Goal: Task Accomplishment & Management: Complete application form

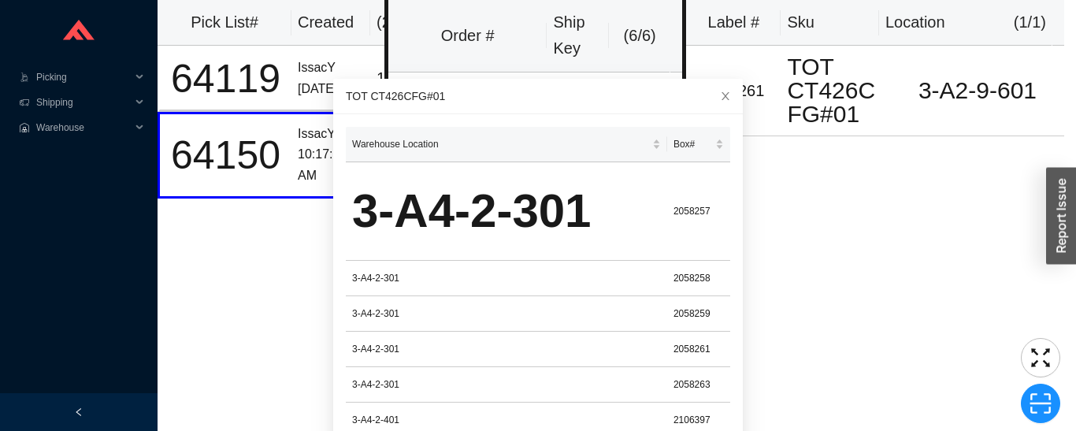
scroll to position [50, 0]
click at [50, 82] on span "Picking" at bounding box center [83, 77] width 94 height 25
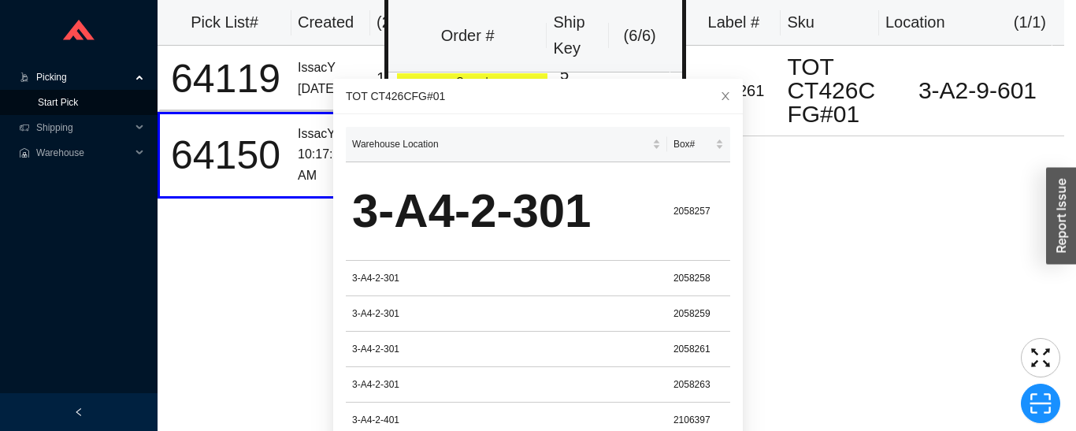
click at [51, 106] on link "Start Pick" at bounding box center [58, 102] width 40 height 11
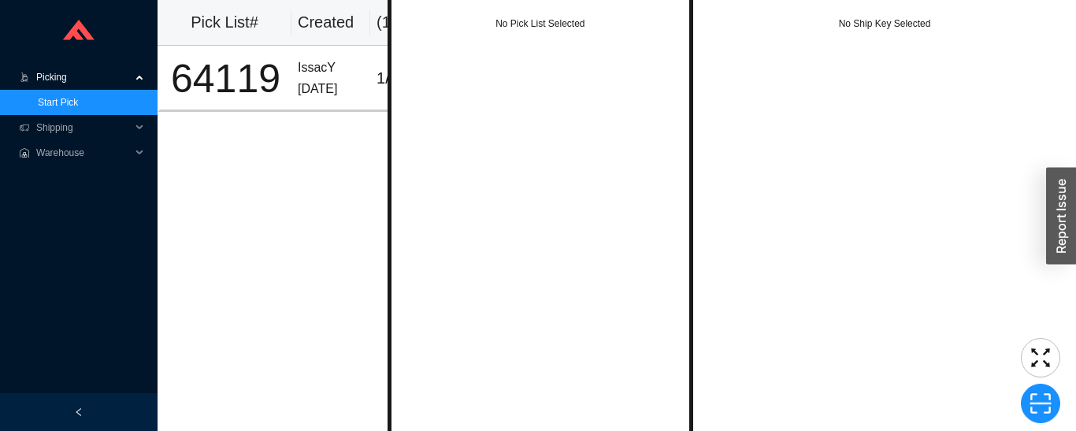
click at [276, 61] on div "64119" at bounding box center [225, 78] width 119 height 39
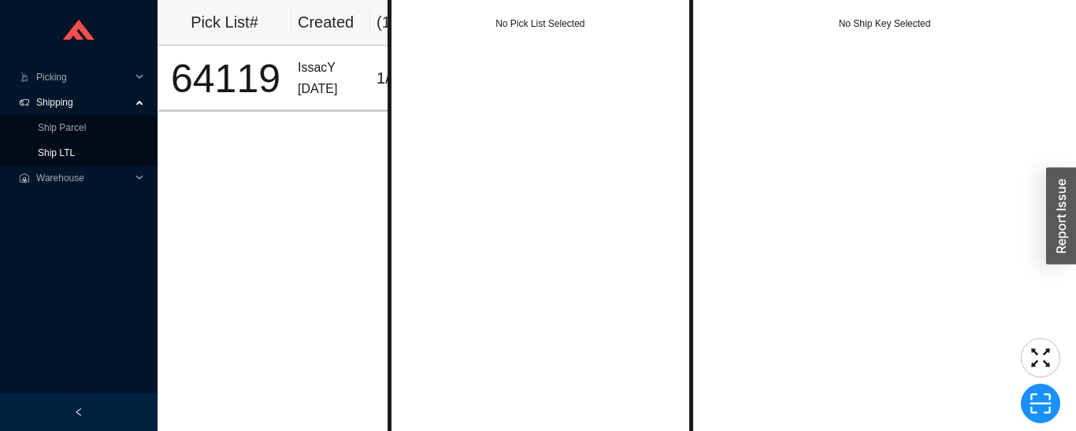
click at [75, 155] on link "Ship LTL" at bounding box center [56, 152] width 37 height 11
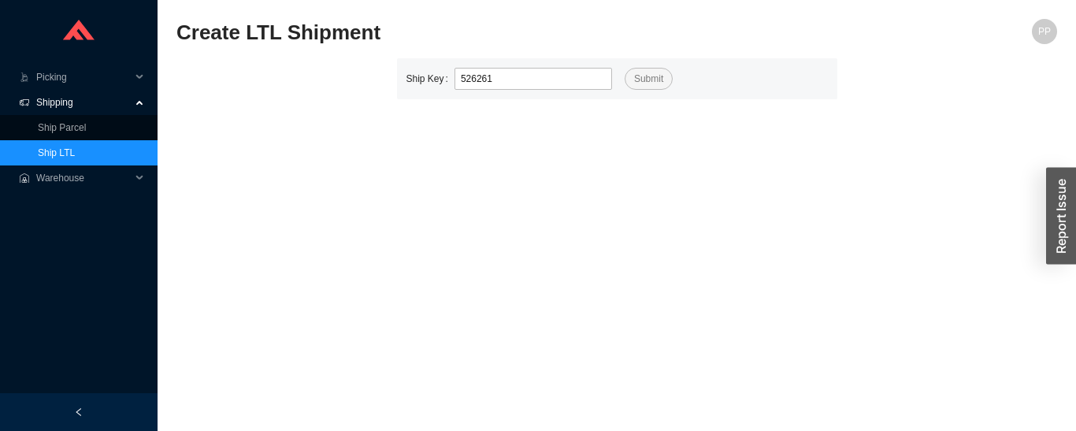
type input "526261"
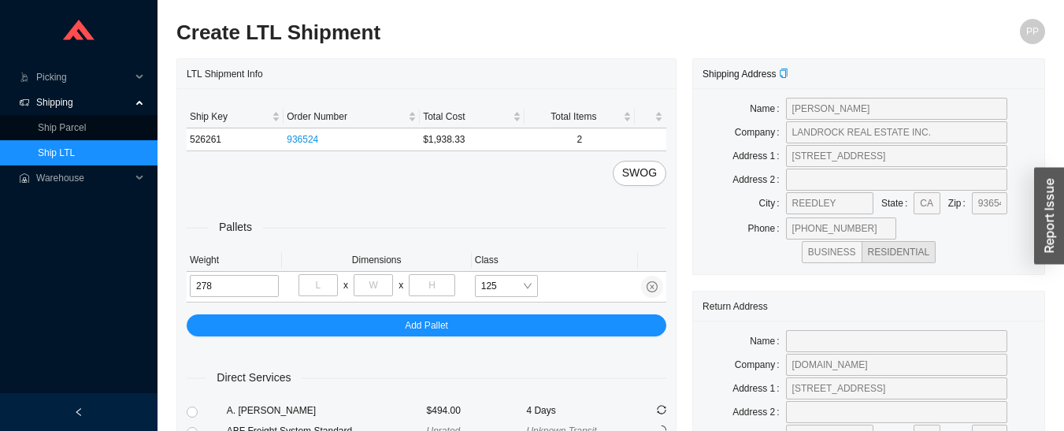
type input "278"
type input "40"
type input "48"
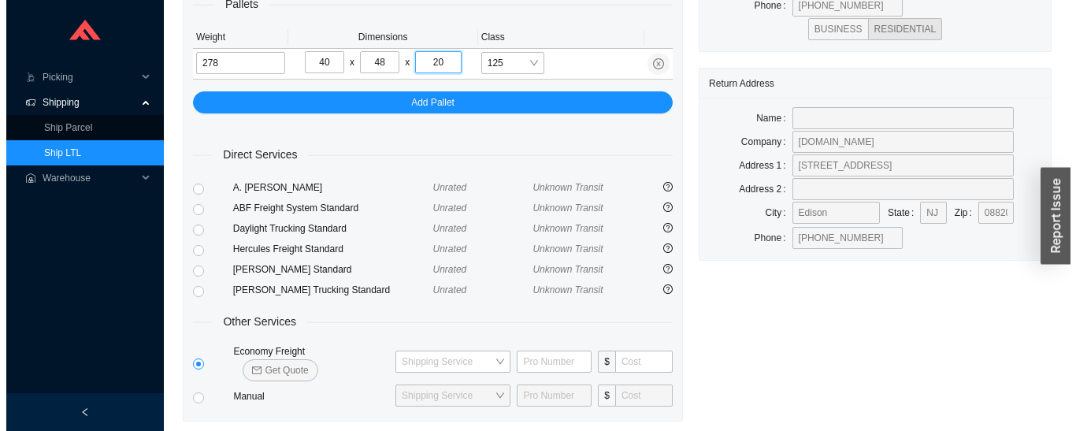
scroll to position [227, 0]
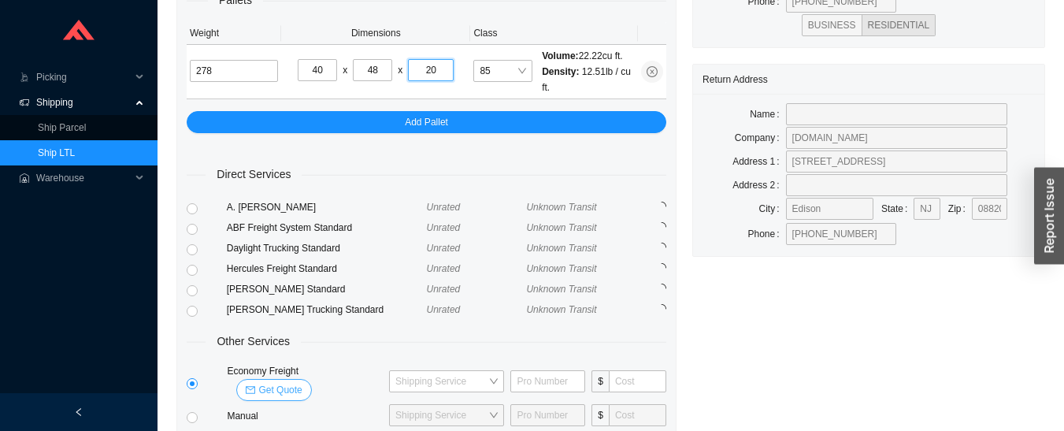
type input "20"
click at [302, 382] on span "Get Quote" at bounding box center [279, 390] width 43 height 16
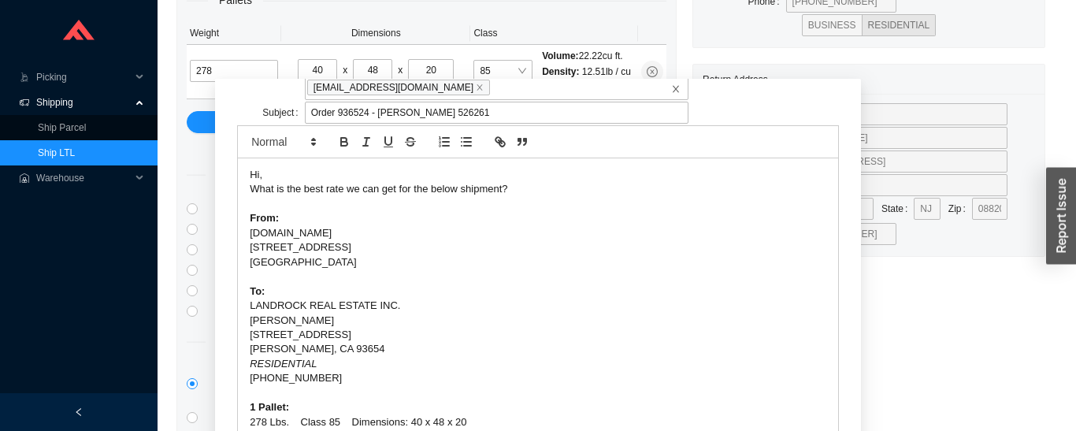
scroll to position [124, 0]
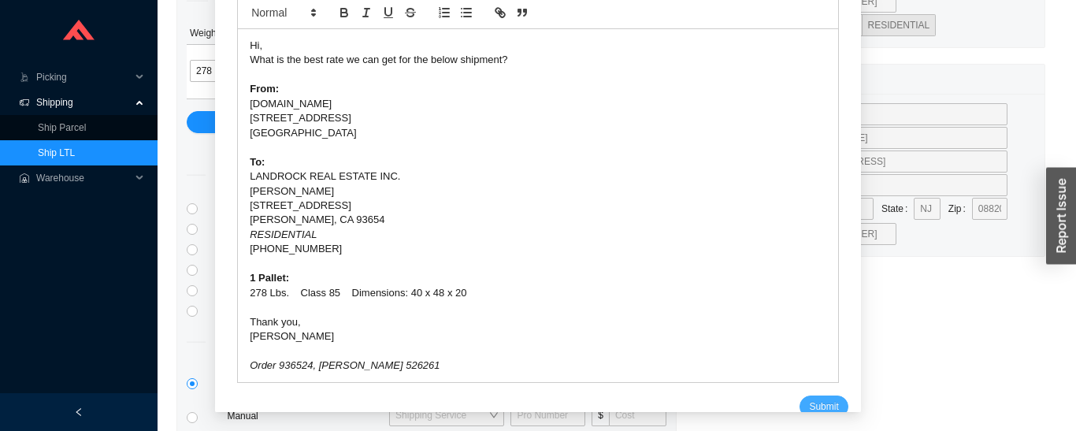
click at [799, 395] on button "Submit" at bounding box center [823, 406] width 48 height 22
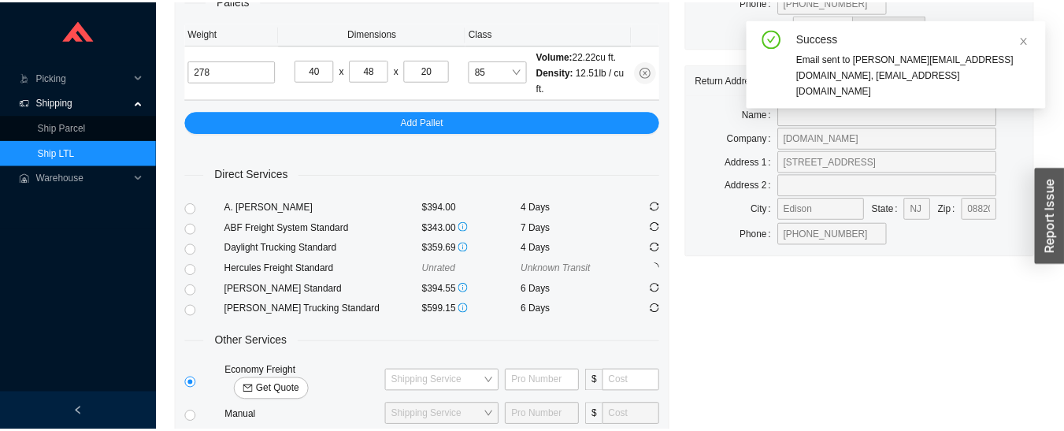
scroll to position [19, 0]
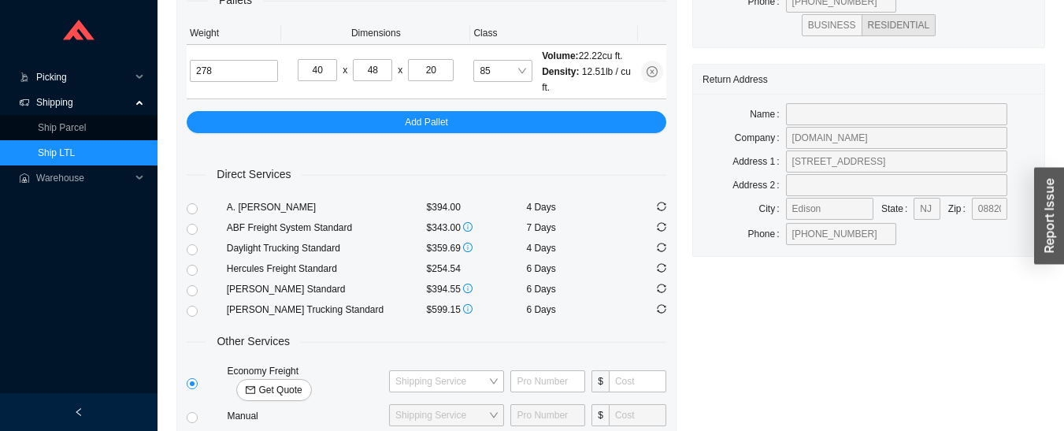
click at [70, 83] on span "Picking" at bounding box center [83, 77] width 94 height 25
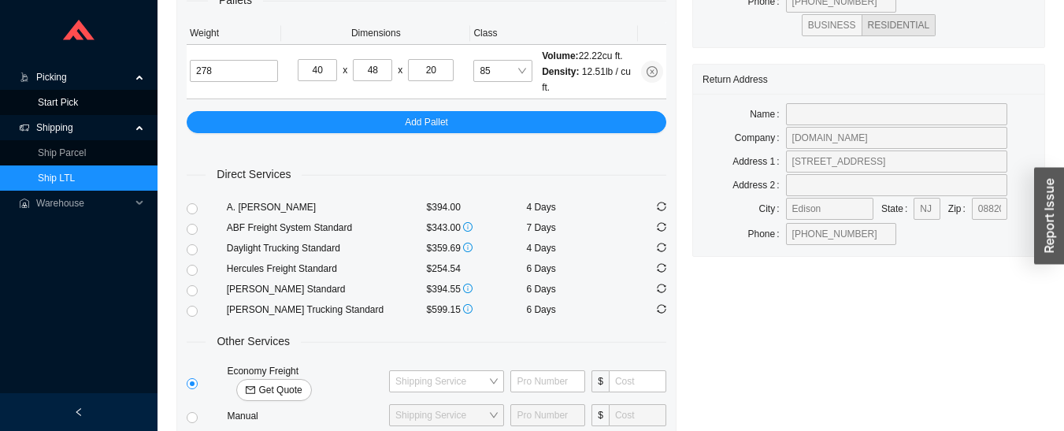
click at [66, 107] on link "Start Pick" at bounding box center [58, 102] width 40 height 11
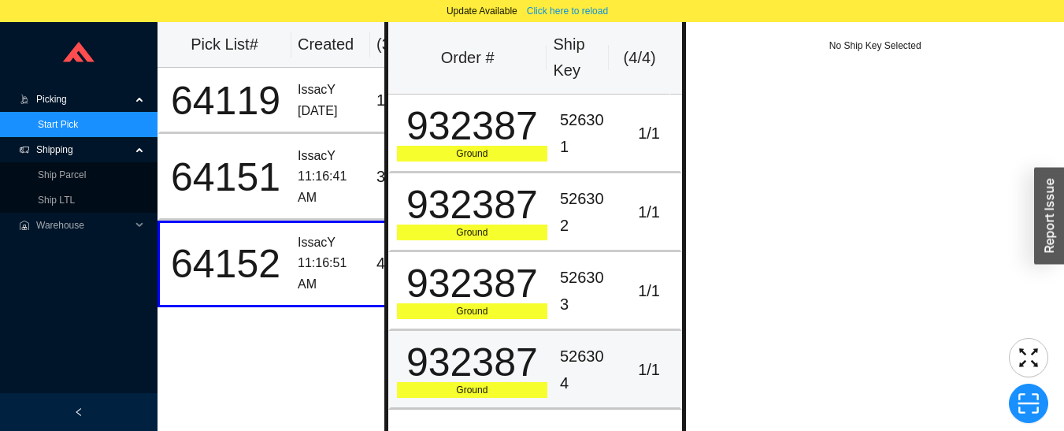
click at [592, 346] on div "526304" at bounding box center [586, 369] width 52 height 53
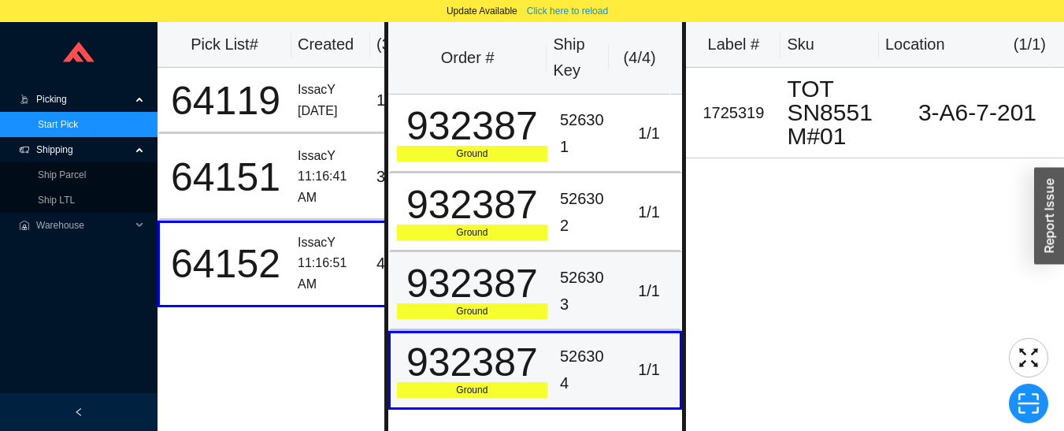
click at [618, 287] on td "1 / 1" at bounding box center [650, 291] width 65 height 79
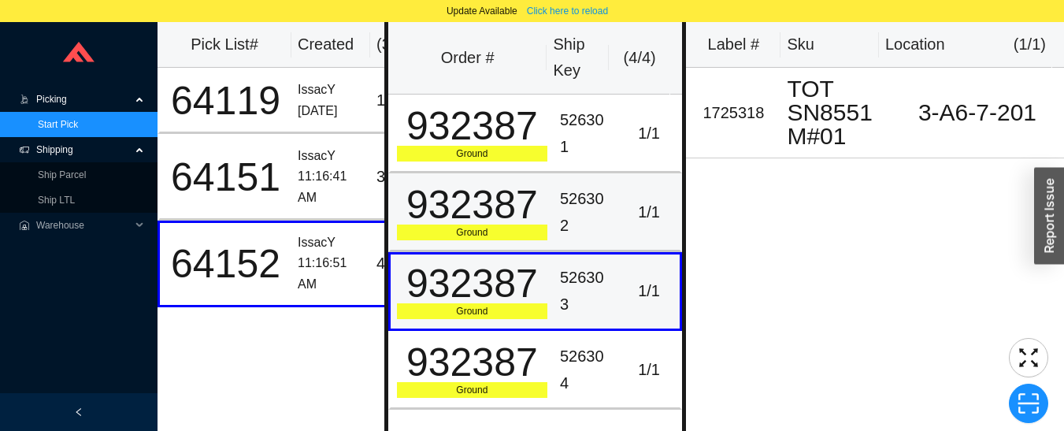
click at [618, 211] on td "1 / 1" at bounding box center [650, 212] width 65 height 79
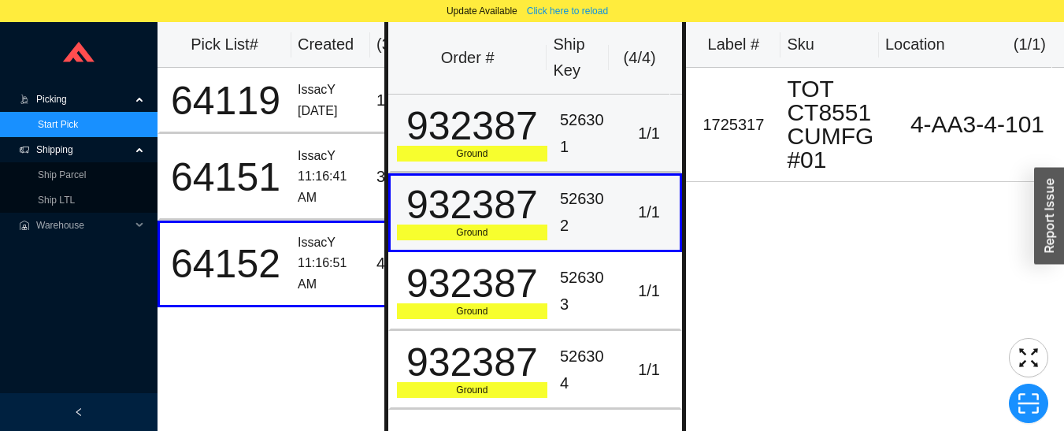
click at [624, 128] on div "1 / 1" at bounding box center [649, 133] width 50 height 26
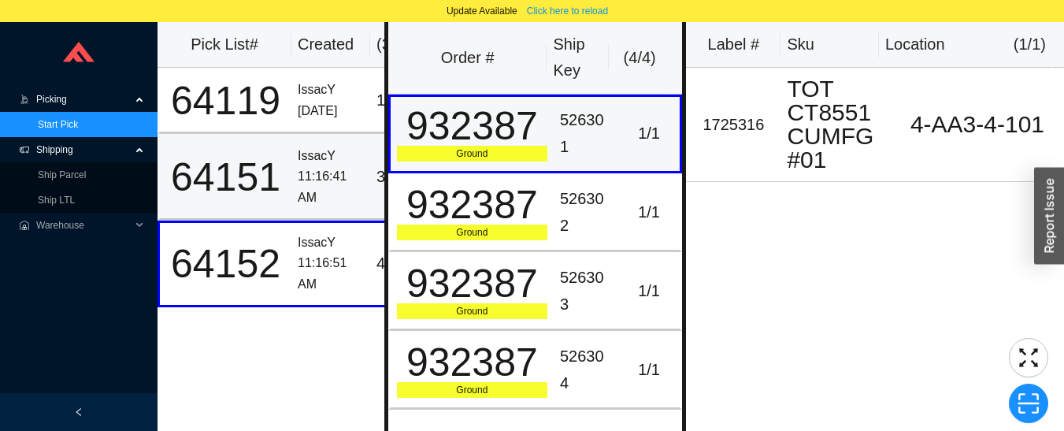
click at [309, 169] on div "11:16:41 AM" at bounding box center [331, 187] width 66 height 42
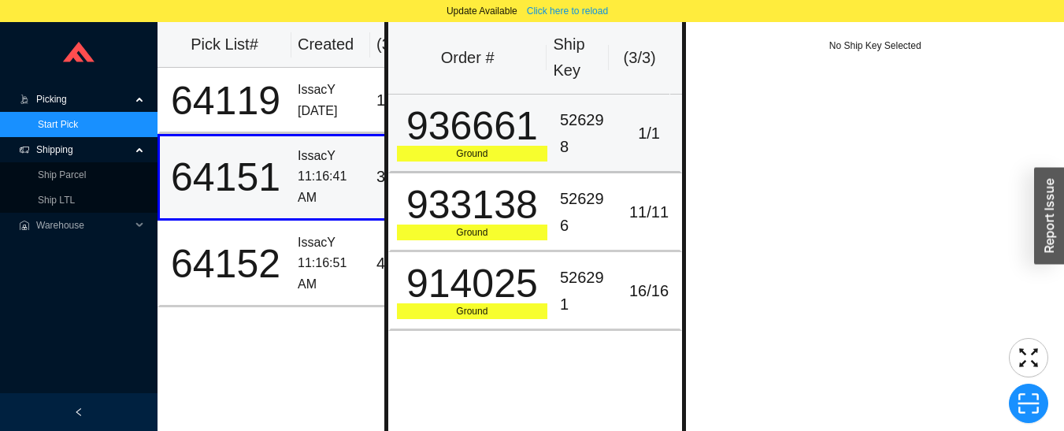
click at [542, 151] on td "936661 Ground" at bounding box center [470, 133] width 165 height 79
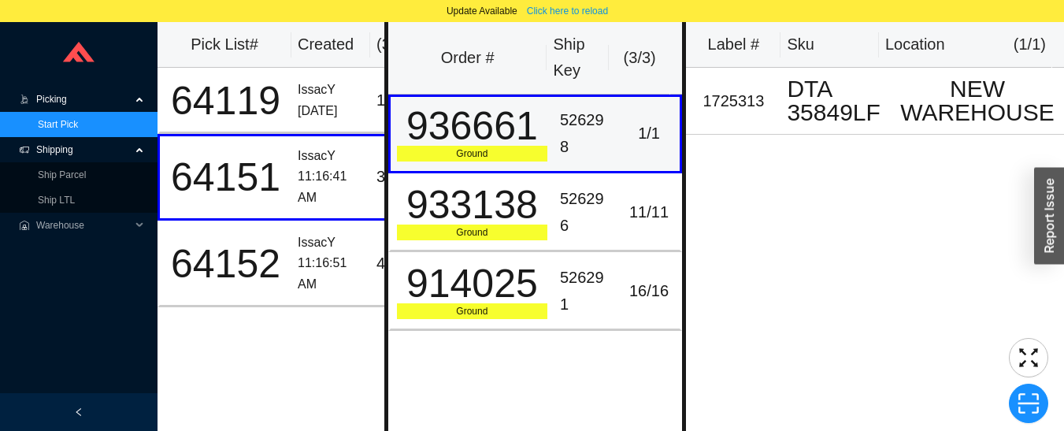
click at [568, 205] on div "526296" at bounding box center [586, 212] width 52 height 53
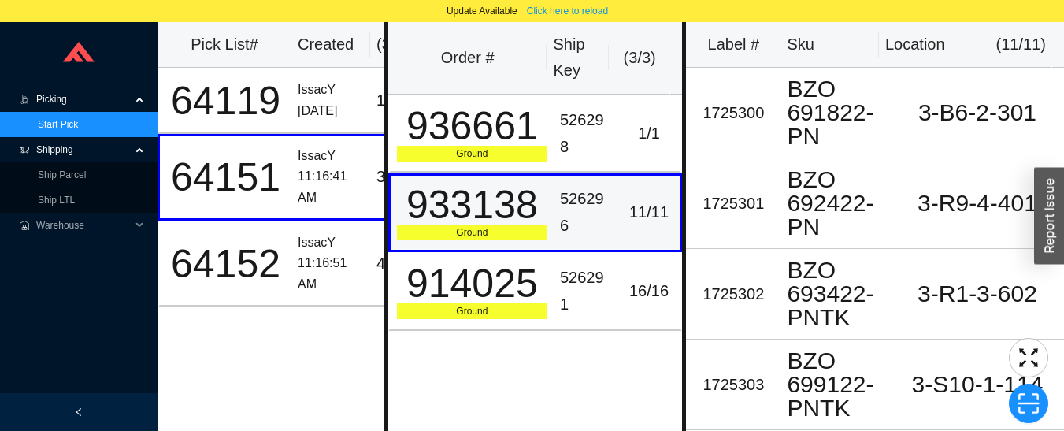
click at [560, 294] on div "526291" at bounding box center [586, 291] width 52 height 53
